Goal: Information Seeking & Learning: Check status

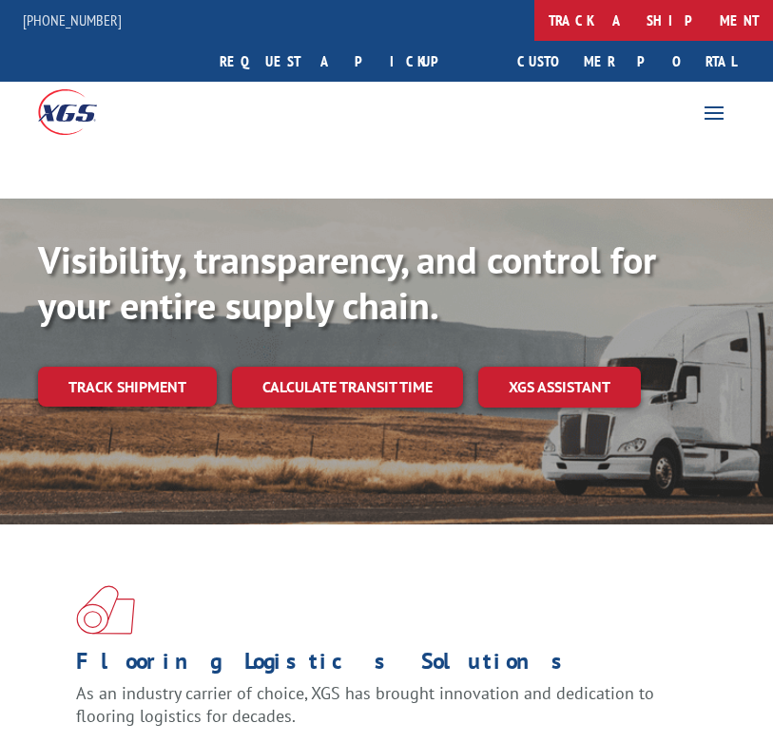
click at [534, 24] on link "track a shipment" at bounding box center [653, 20] width 239 height 41
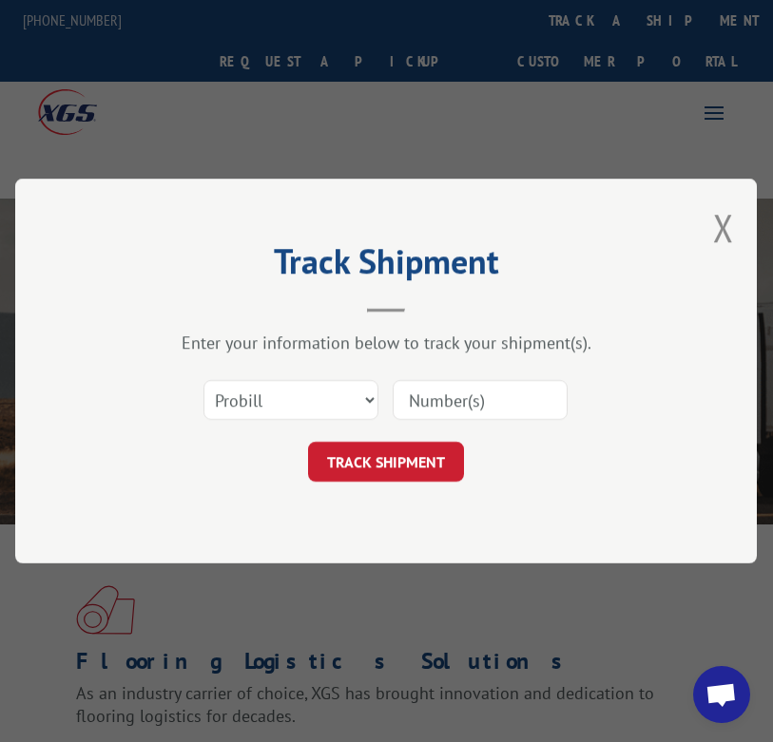
click at [540, 397] on input at bounding box center [480, 400] width 175 height 40
click at [565, 415] on input at bounding box center [480, 400] width 175 height 40
click at [546, 411] on input at bounding box center [480, 400] width 175 height 40
type input "17355081"
click button "TRACK SHIPMENT" at bounding box center [387, 462] width 156 height 40
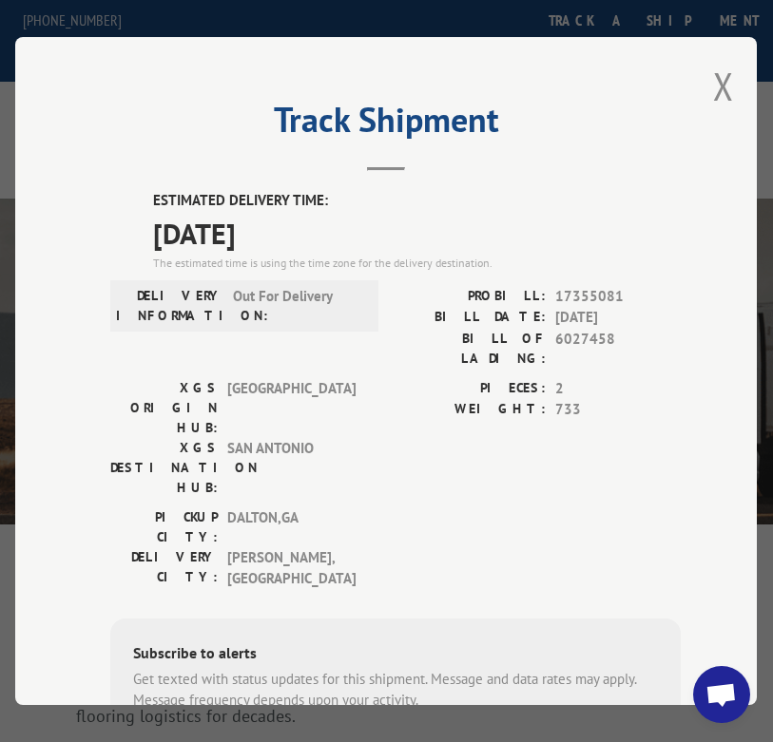
click at [734, 86] on div "Track Shipment ESTIMATED DELIVERY TIME: [DATE] The estimated time is using the …" at bounding box center [385, 371] width 741 height 668
click at [713, 83] on button "Close modal" at bounding box center [723, 86] width 21 height 50
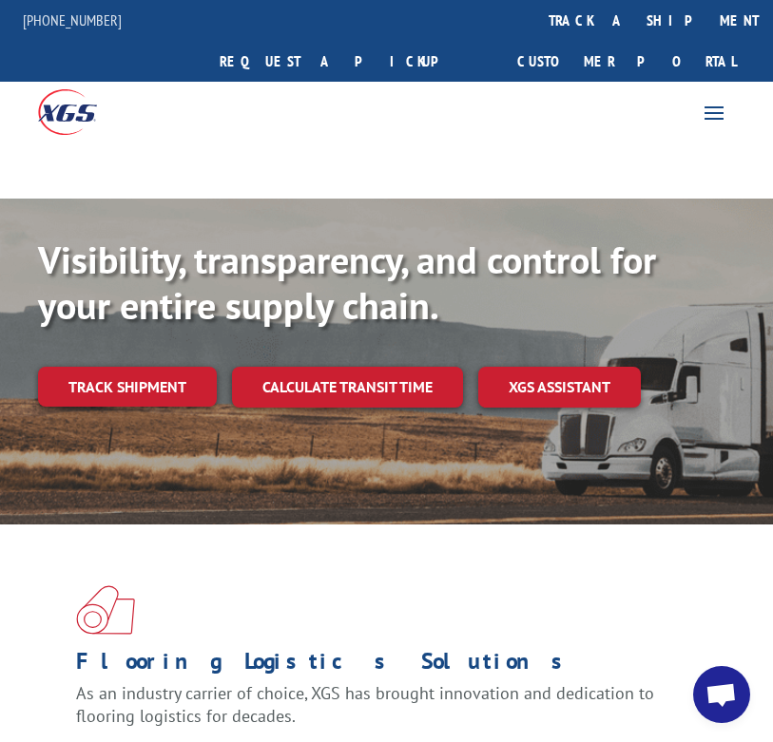
click at [318, 15] on div "[PHONE_NUMBER] request a quote track a shipment Create a BOL Request a pickup C…" at bounding box center [386, 41] width 773 height 82
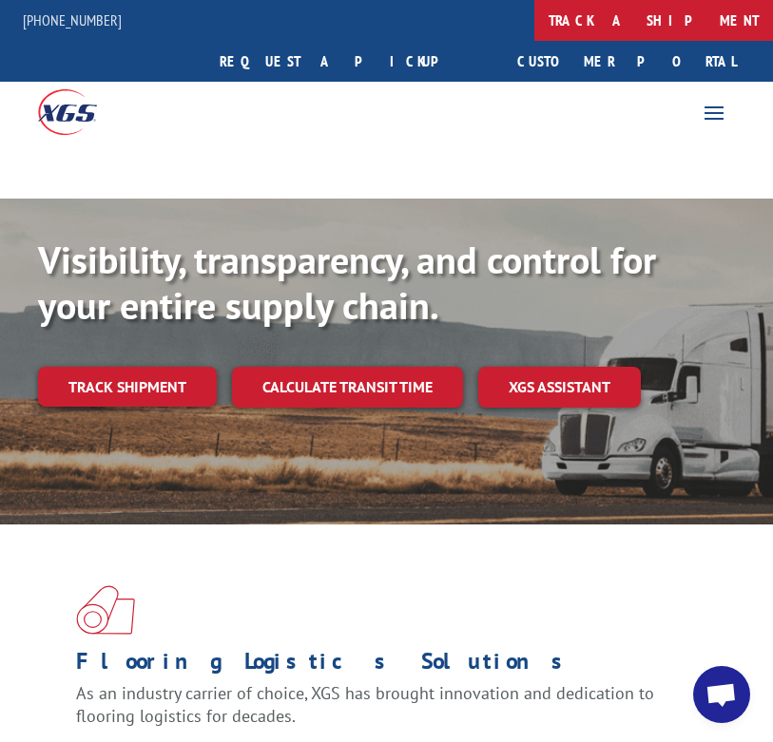
click at [534, 2] on link "track a shipment" at bounding box center [653, 20] width 239 height 41
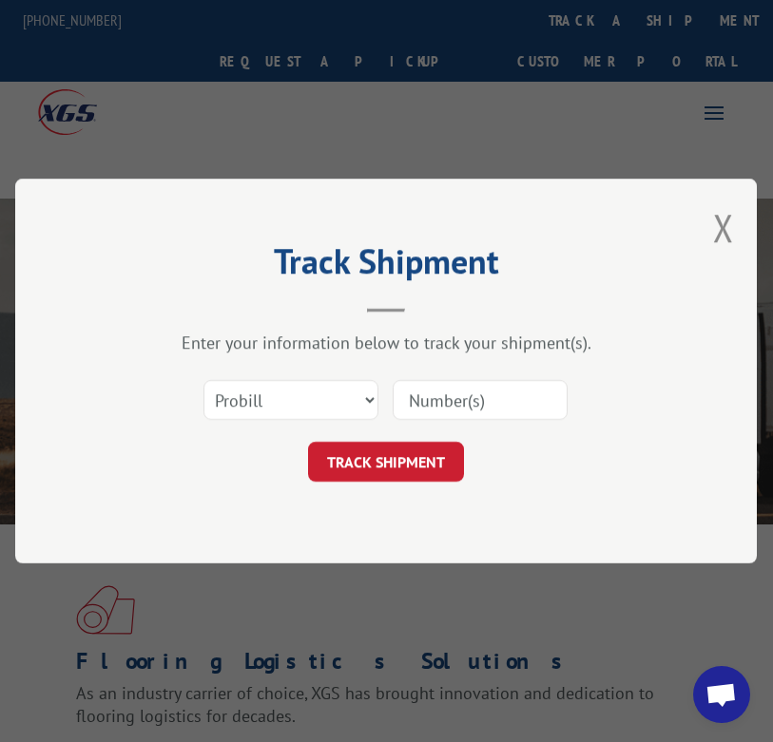
click at [490, 410] on input at bounding box center [480, 400] width 175 height 40
type input "17355081"
click button "TRACK SHIPMENT" at bounding box center [387, 462] width 156 height 40
